Goal: Information Seeking & Learning: Find specific page/section

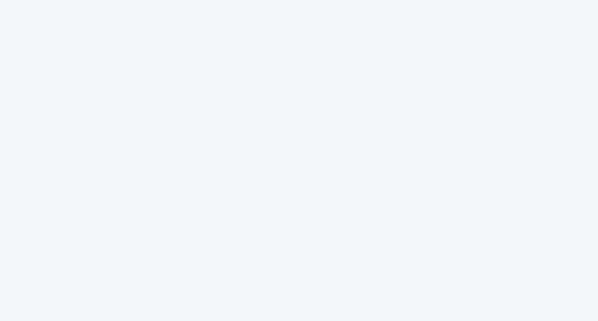
drag, startPoint x: 253, startPoint y: 111, endPoint x: 209, endPoint y: 63, distance: 65.2
click at [253, 111] on div at bounding box center [298, 152] width 311 height 305
click at [179, 48] on div at bounding box center [298, 152] width 311 height 305
click at [320, 131] on div at bounding box center [298, 152] width 311 height 305
click at [133, 68] on div at bounding box center [299, 160] width 598 height 321
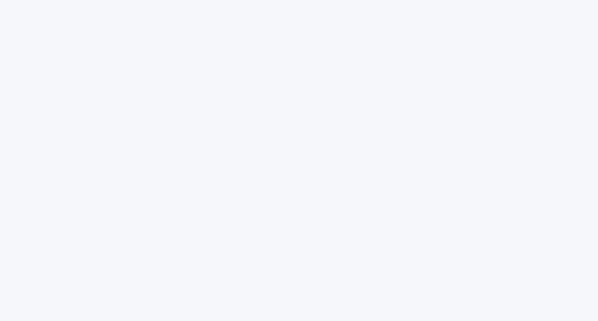
click at [339, 122] on div at bounding box center [298, 152] width 311 height 305
click at [398, 139] on div at bounding box center [298, 152] width 311 height 305
click at [153, 97] on div at bounding box center [298, 152] width 311 height 305
click at [187, 147] on div at bounding box center [298, 152] width 311 height 305
click at [195, 108] on div at bounding box center [298, 152] width 311 height 305
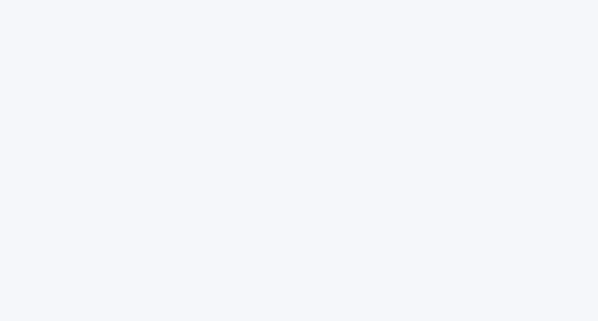
click at [287, 137] on div at bounding box center [298, 152] width 311 height 305
